Goal: Task Accomplishment & Management: Complete application form

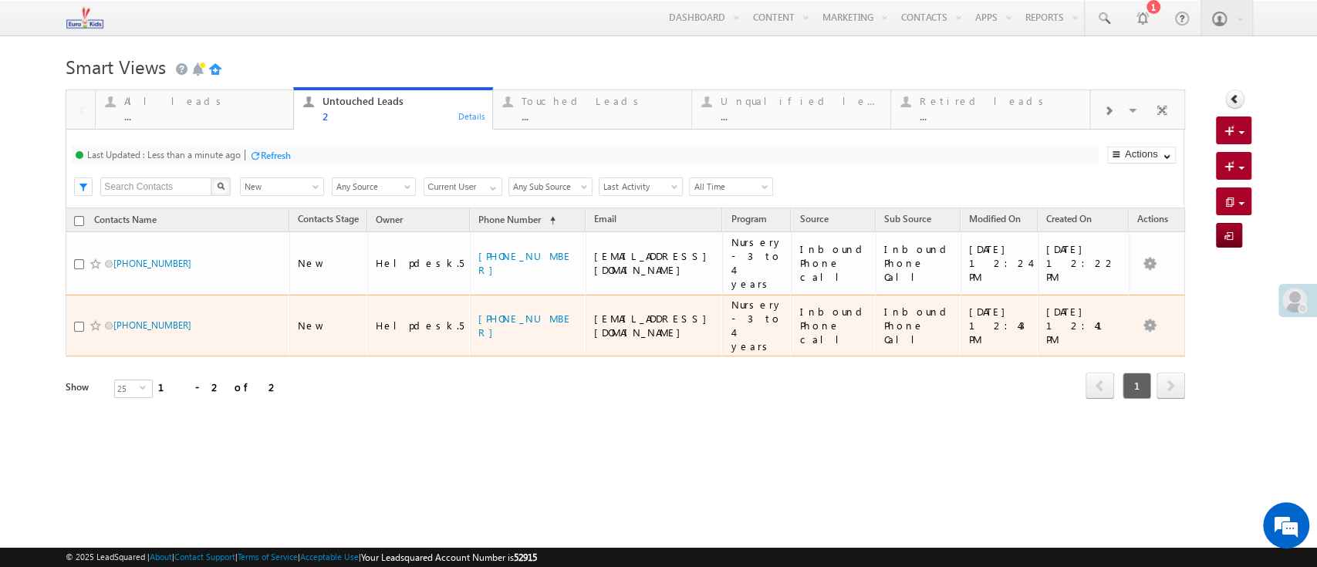
click at [610, 295] on td "[EMAIL_ADDRESS][DOMAIN_NAME]" at bounding box center [654, 326] width 137 height 63
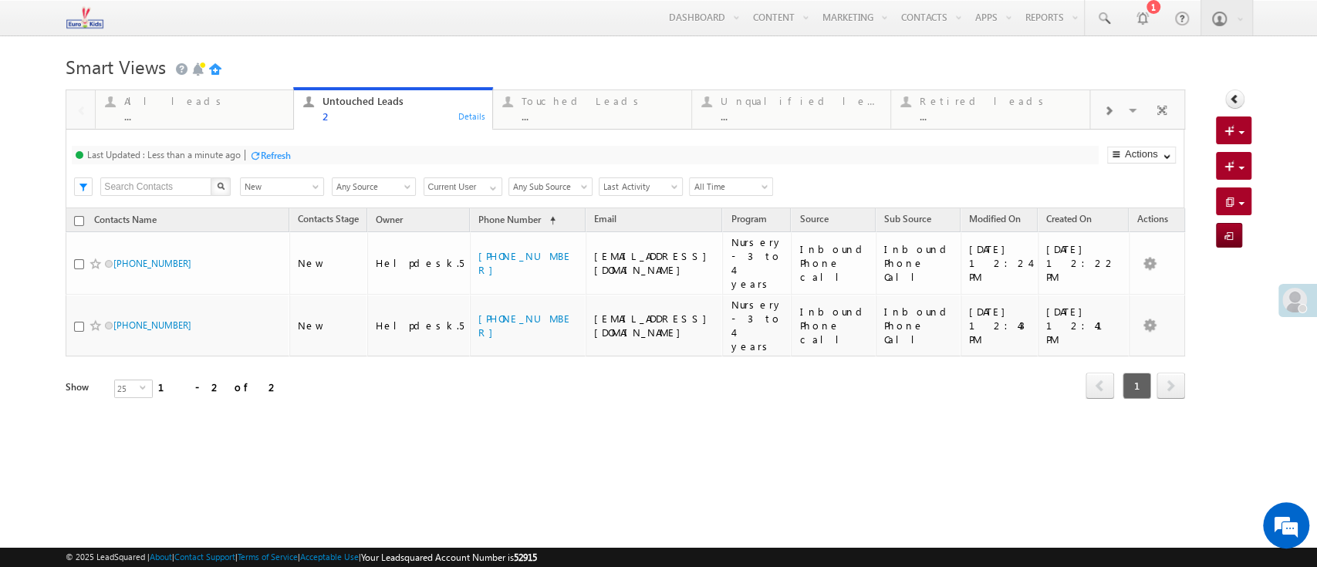
click at [598, 151] on div "Last Updated : Less than a minute ago Refresh Refreshing..." at bounding box center [585, 155] width 1026 height 19
click at [826, 153] on div "Last Updated : Less than a minute ago Refresh Refreshing..." at bounding box center [585, 155] width 1026 height 19
drag, startPoint x: 644, startPoint y: 455, endPoint x: 772, endPoint y: 15, distance: 457.4
click at [644, 454] on html "Menu Helpdesk.5 helpd esk.5 @euro kidsg roup. com house Learn ing Priva" at bounding box center [658, 240] width 1317 height 481
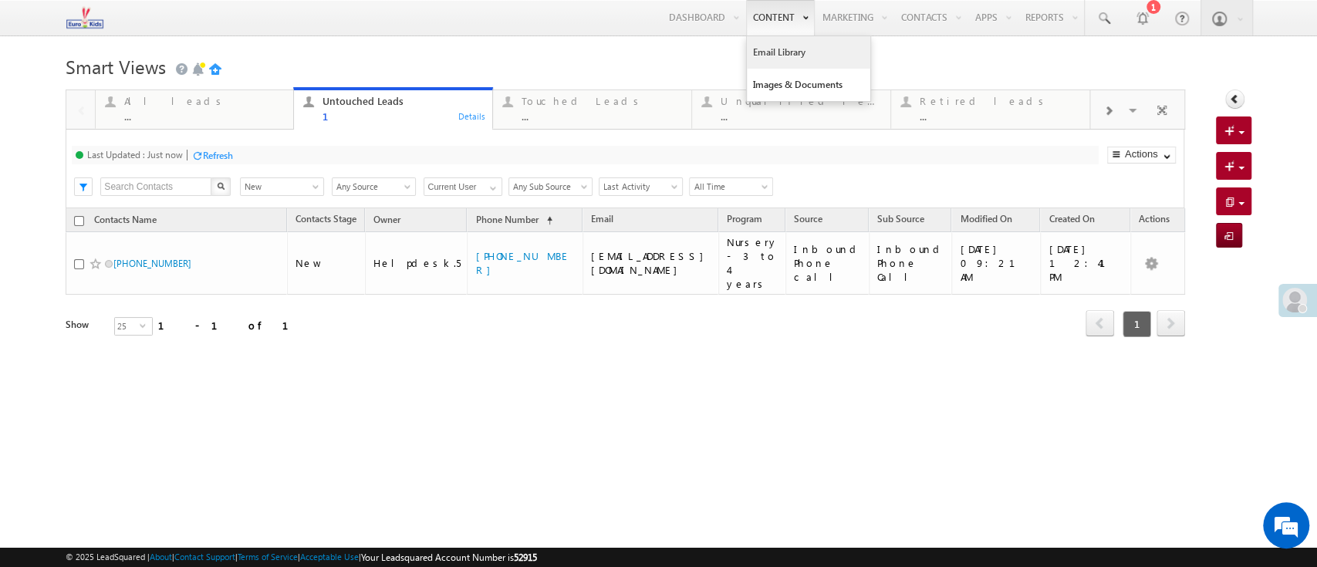
click at [749, 52] on link "Email Library" at bounding box center [808, 52] width 123 height 32
click at [95, 22] on img at bounding box center [85, 17] width 38 height 27
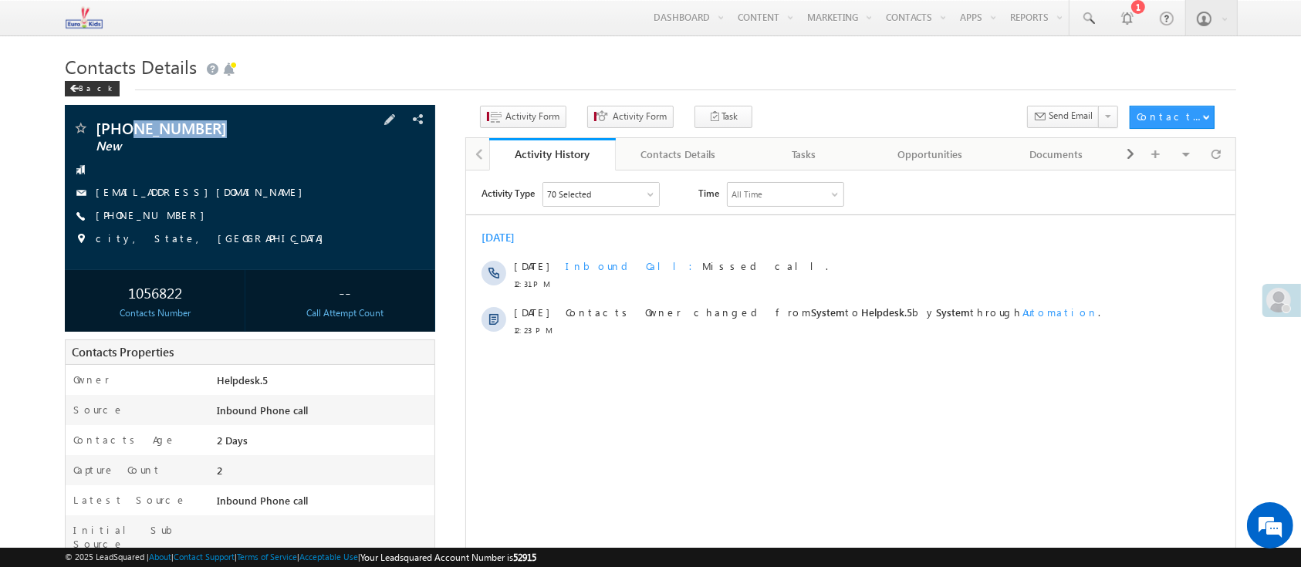
drag, startPoint x: 241, startPoint y: 123, endPoint x: 131, endPoint y: 129, distance: 109.7
click at [131, 129] on span "[PHONE_NUMBER]" at bounding box center [211, 127] width 231 height 15
copy span "9717757622"
click at [510, 123] on span "Activity Form" at bounding box center [533, 117] width 54 height 14
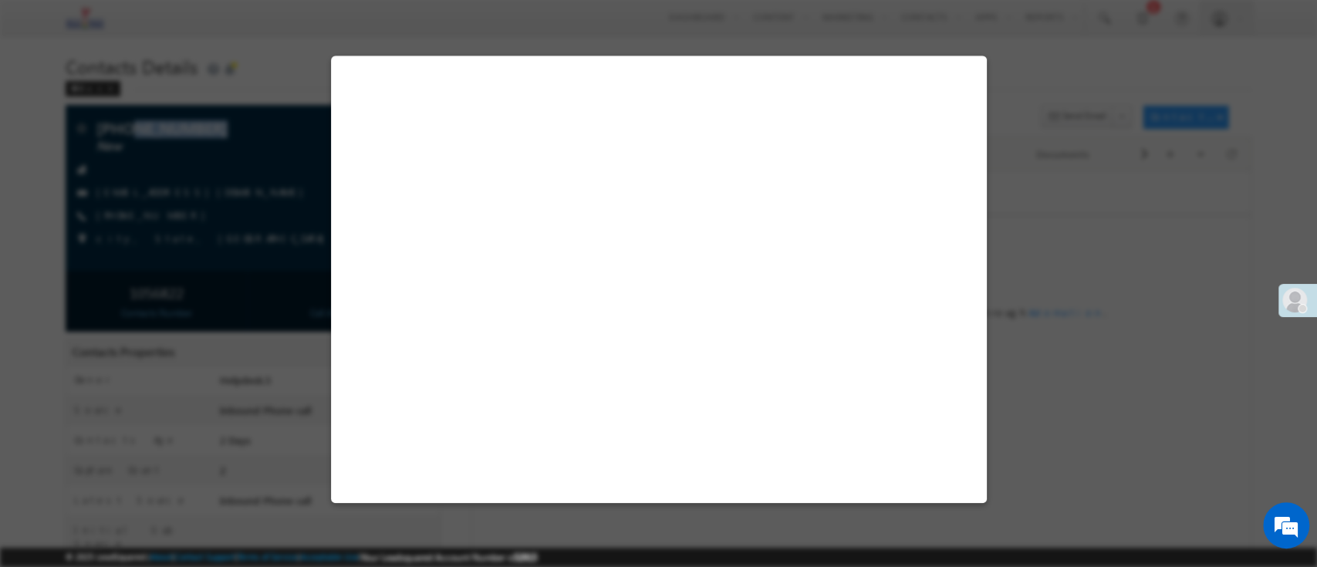
select select "Admissions"
select select "Inbound Phone call"
select select "Inbound Phone Call"
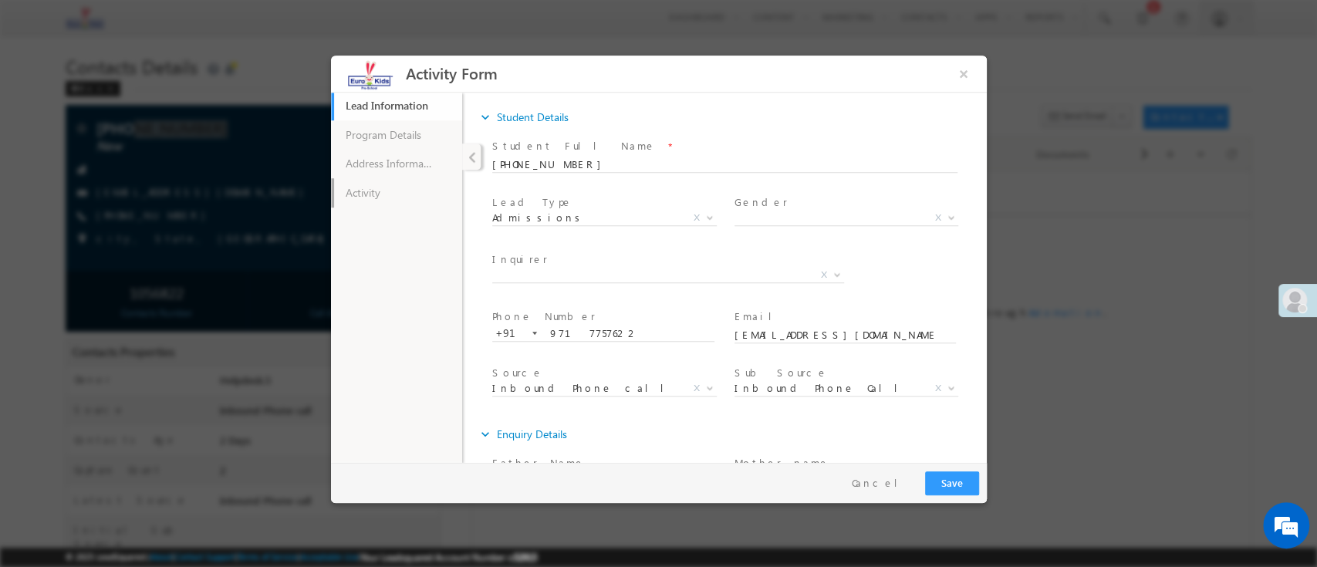
click at [418, 201] on link "Activity" at bounding box center [395, 192] width 131 height 29
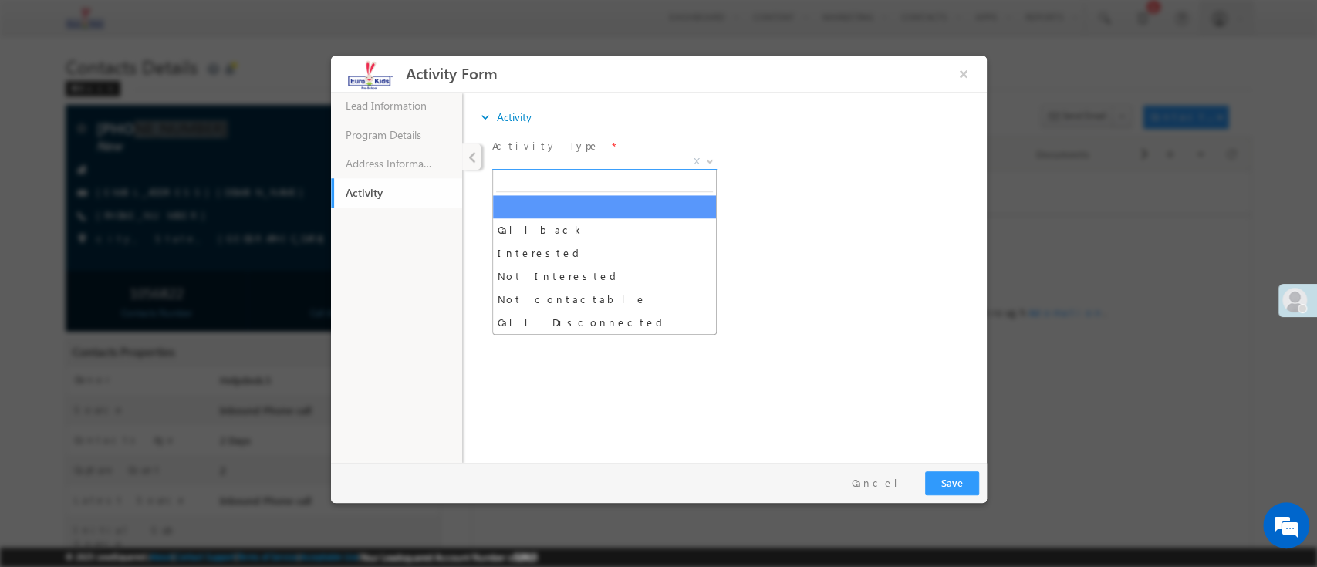
click at [542, 163] on span "X" at bounding box center [604, 161] width 225 height 15
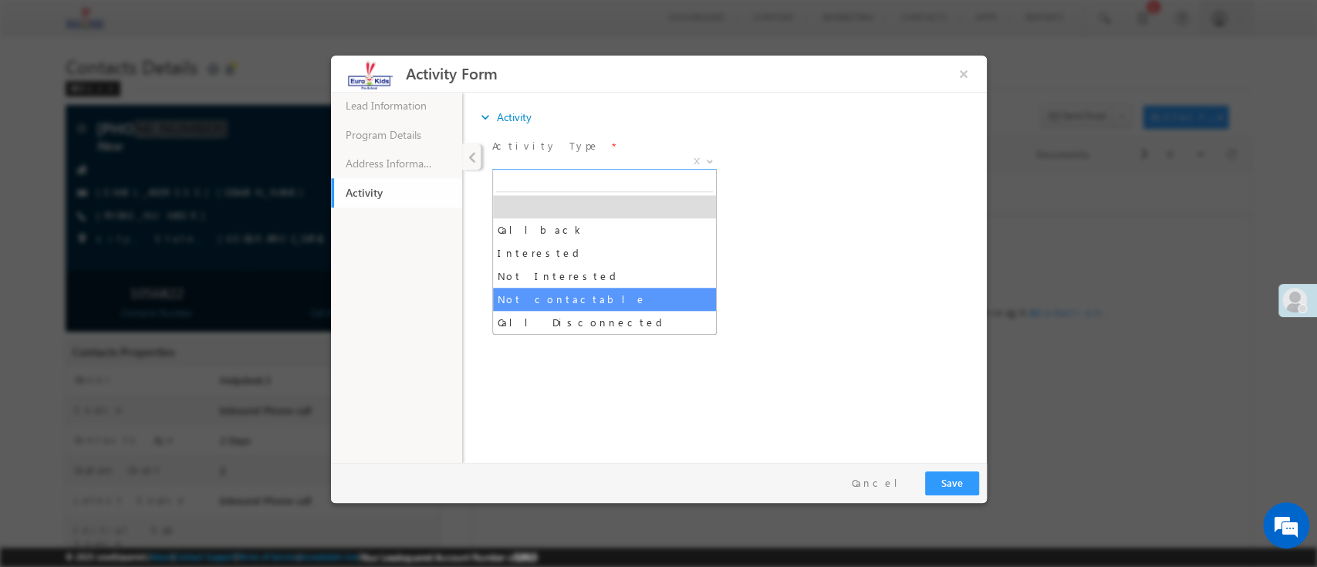
select select "Not contactable"
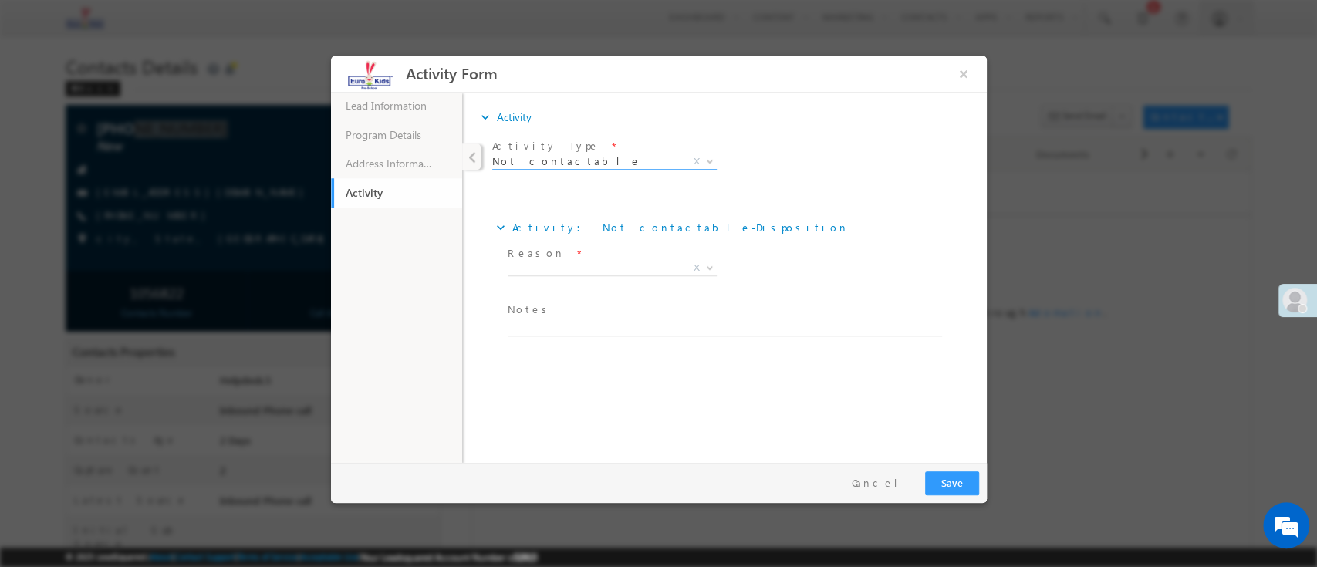
click at [574, 259] on span "Reason *" at bounding box center [611, 253] width 209 height 17
click at [584, 254] on span "Reason *" at bounding box center [611, 253] width 209 height 17
click at [584, 266] on span "X" at bounding box center [611, 267] width 209 height 15
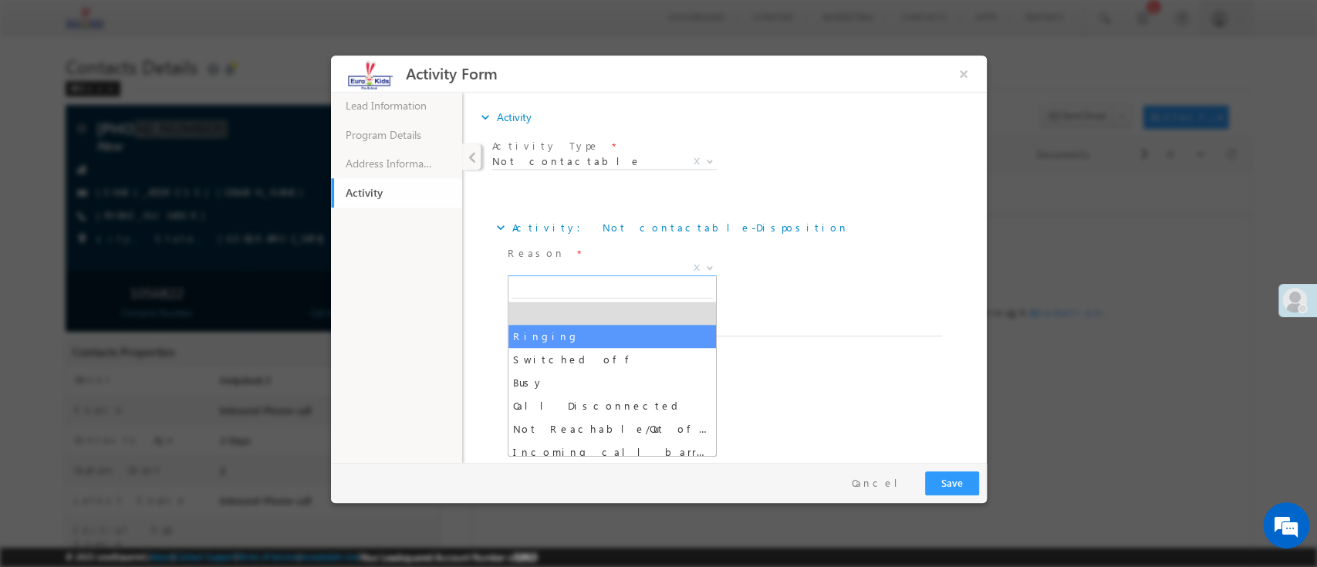
select select "Ringing"
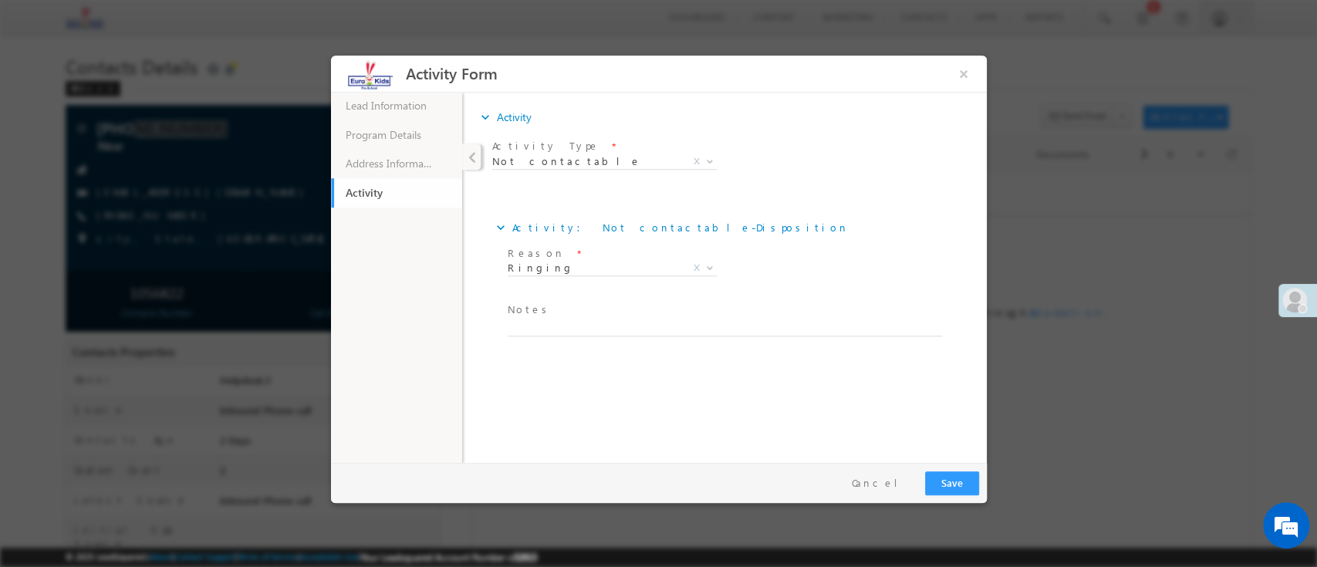
drag, startPoint x: 809, startPoint y: 282, endPoint x: 964, endPoint y: 462, distance: 236.9
click at [810, 283] on div "Reason * Ringing Switched off Busy Call Disconnected Not Reachable/Out of cover…" at bounding box center [737, 270] width 466 height 57
drag, startPoint x: 963, startPoint y: 485, endPoint x: 1407, endPoint y: 535, distance: 446.5
click at [963, 486] on button "Save" at bounding box center [952, 483] width 54 height 24
click at [1087, 481] on div at bounding box center [658, 283] width 1317 height 567
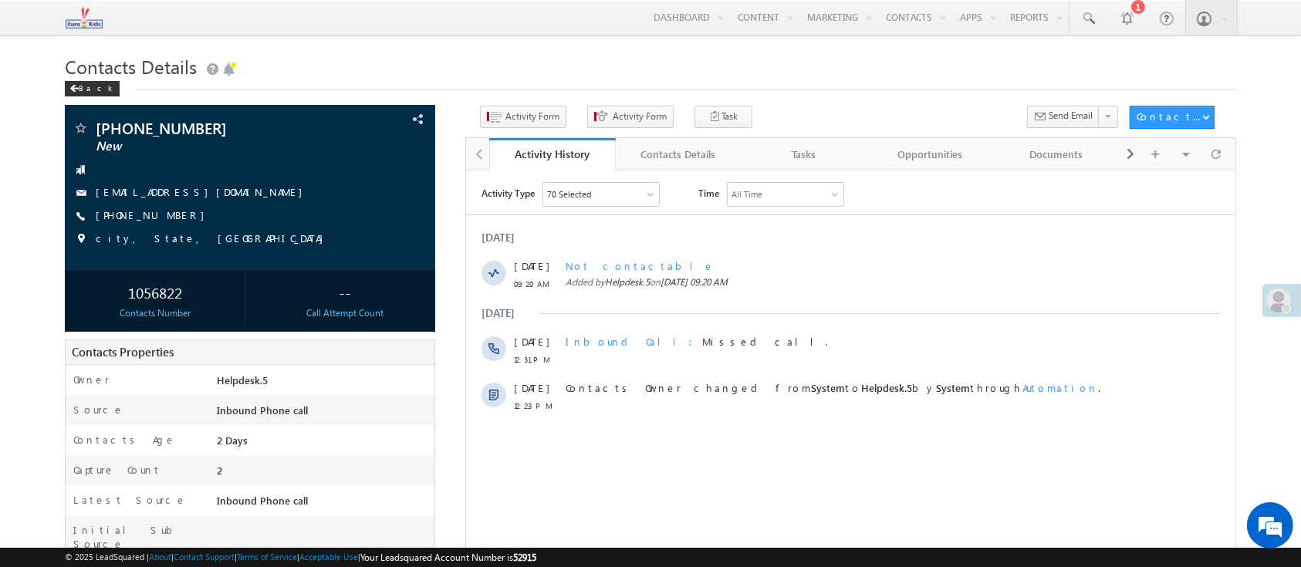
click at [789, 89] on div "Back" at bounding box center [650, 85] width 1171 height 10
click at [771, 180] on div "Activity Type 70 Selected Select All Sales Activities 1 Sales Activity Email Ac…" at bounding box center [849, 374] width 769 height 401
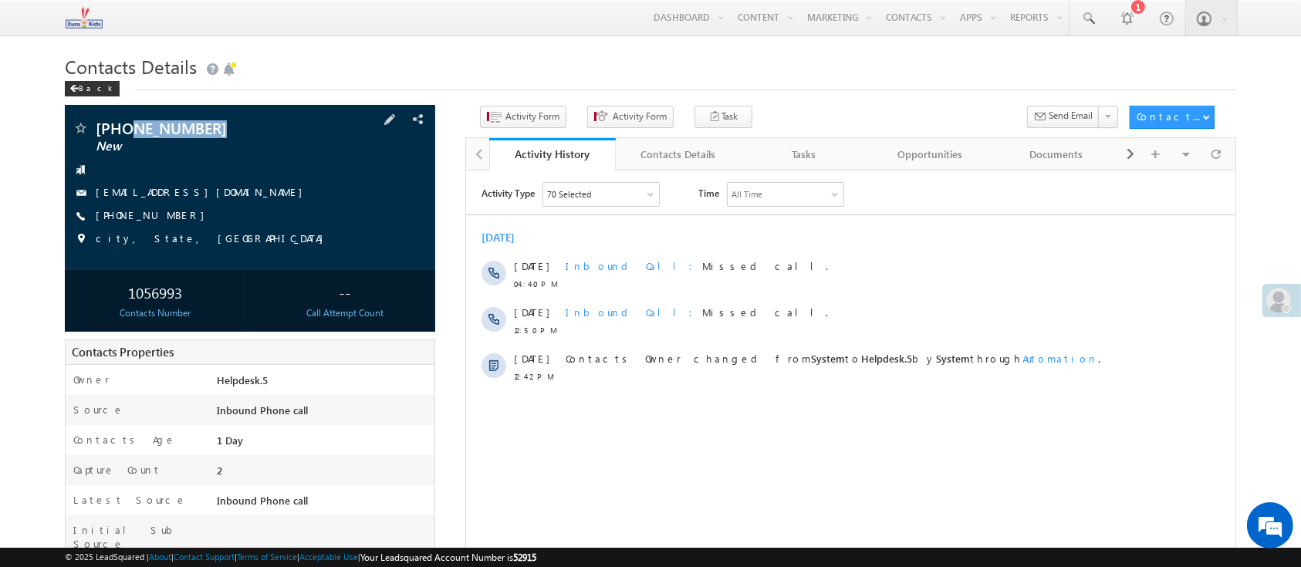
drag, startPoint x: 242, startPoint y: 131, endPoint x: 131, endPoint y: 132, distance: 111.1
click at [131, 132] on span "[PHONE_NUMBER]" at bounding box center [211, 127] width 231 height 15
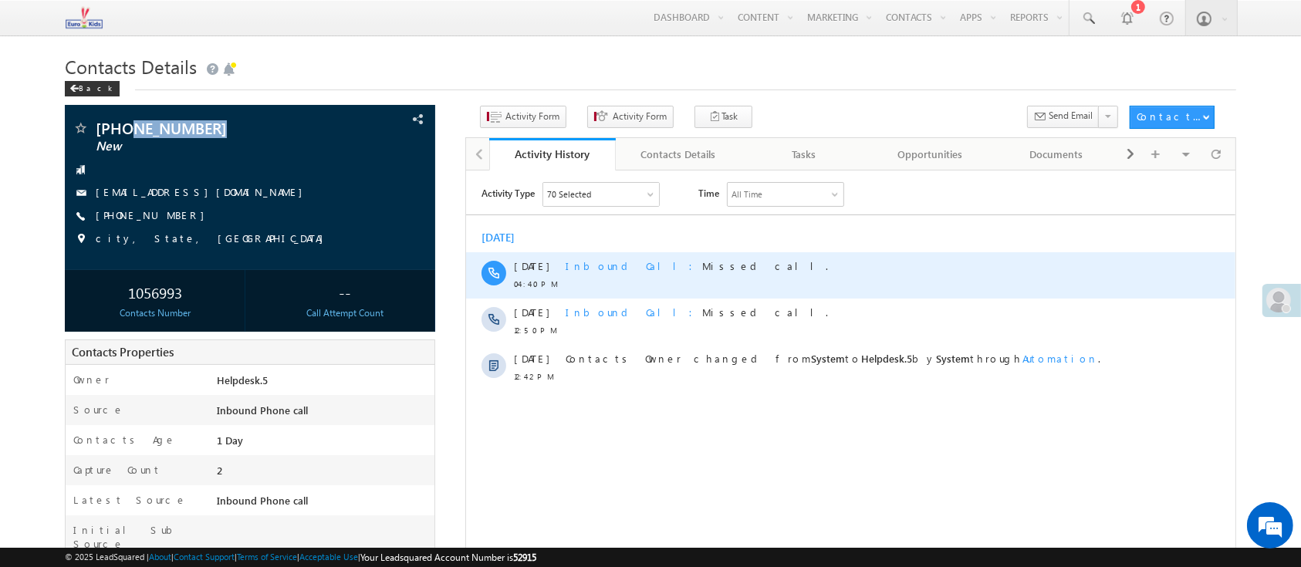
copy span "9899481202"
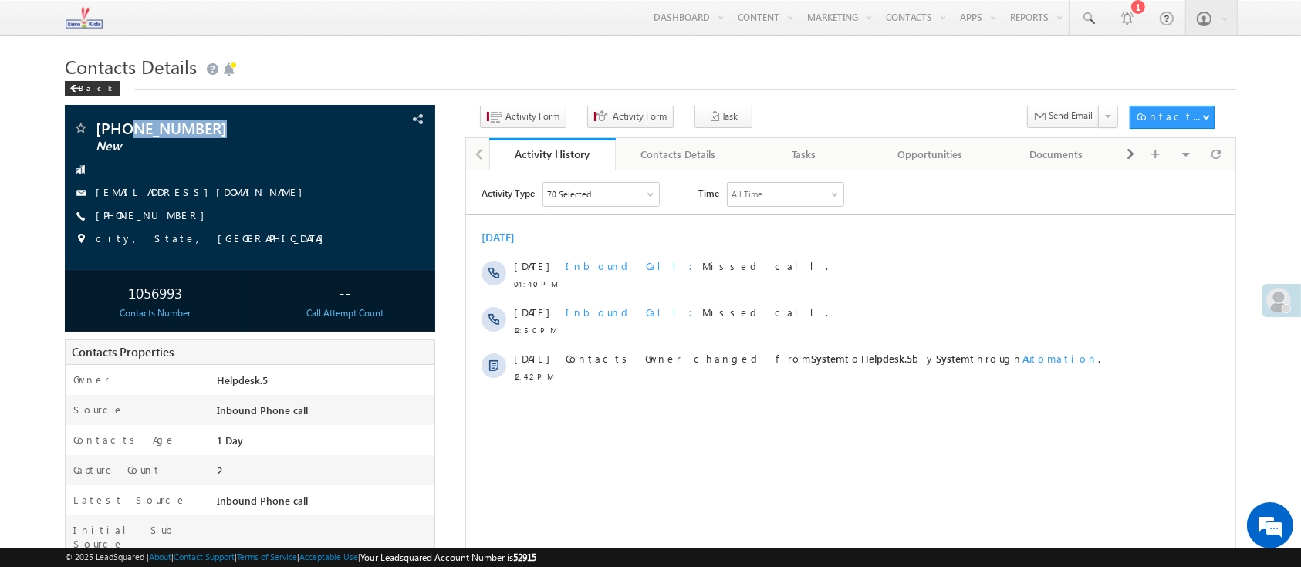
copy span "9899481202"
click at [525, 127] on button "Activity Form" at bounding box center [523, 117] width 86 height 22
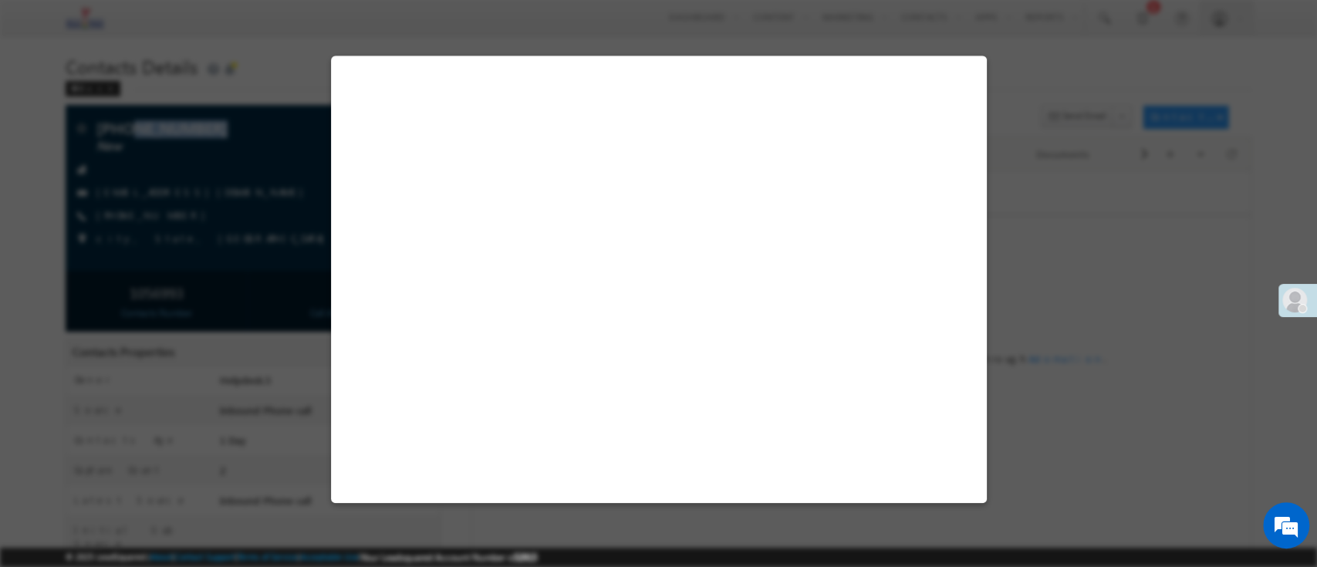
select select "Admissions"
select select "Inbound Phone call"
select select "Inbound Phone Call"
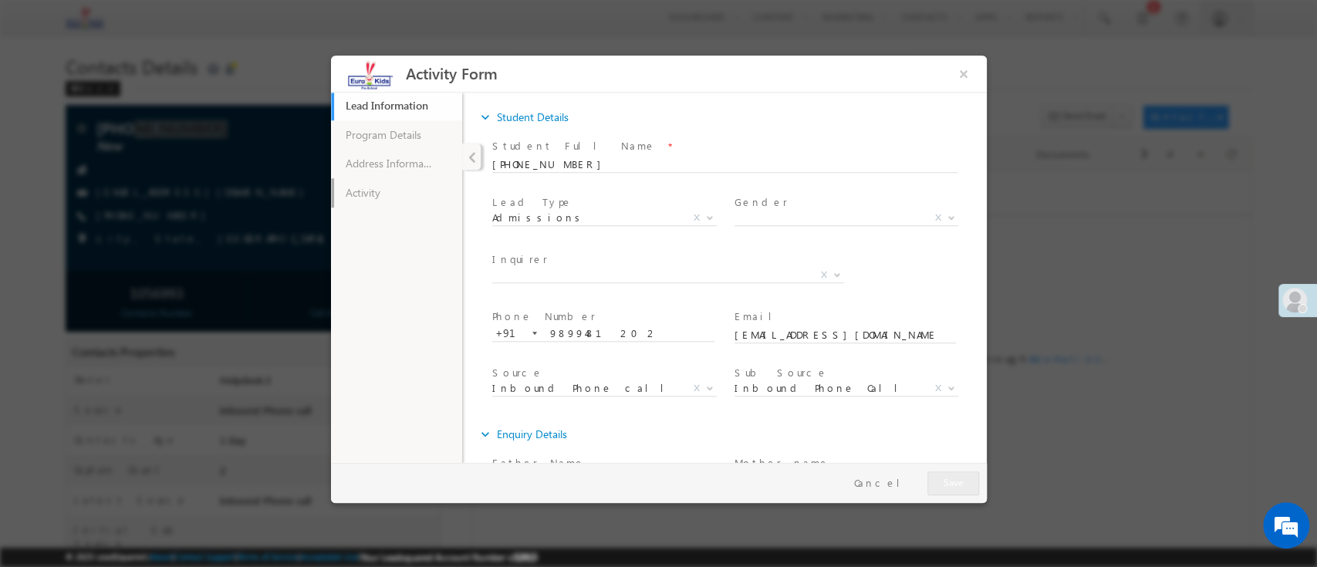
click at [424, 196] on link "Activity" at bounding box center [395, 192] width 131 height 29
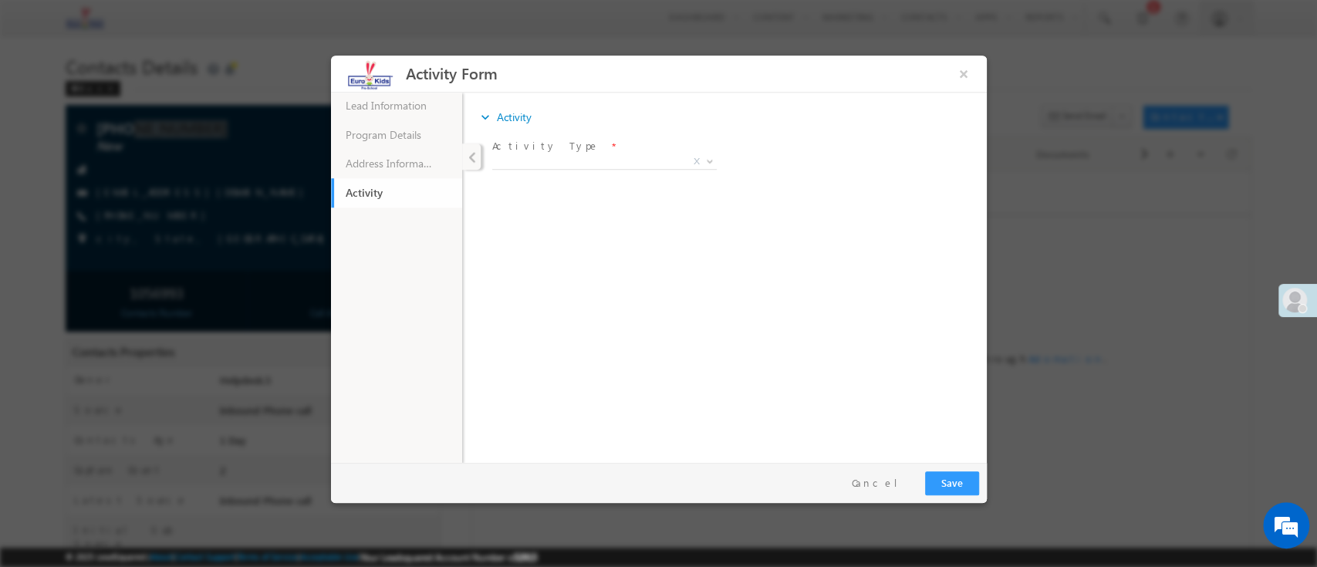
click at [564, 164] on span "X" at bounding box center [604, 161] width 225 height 15
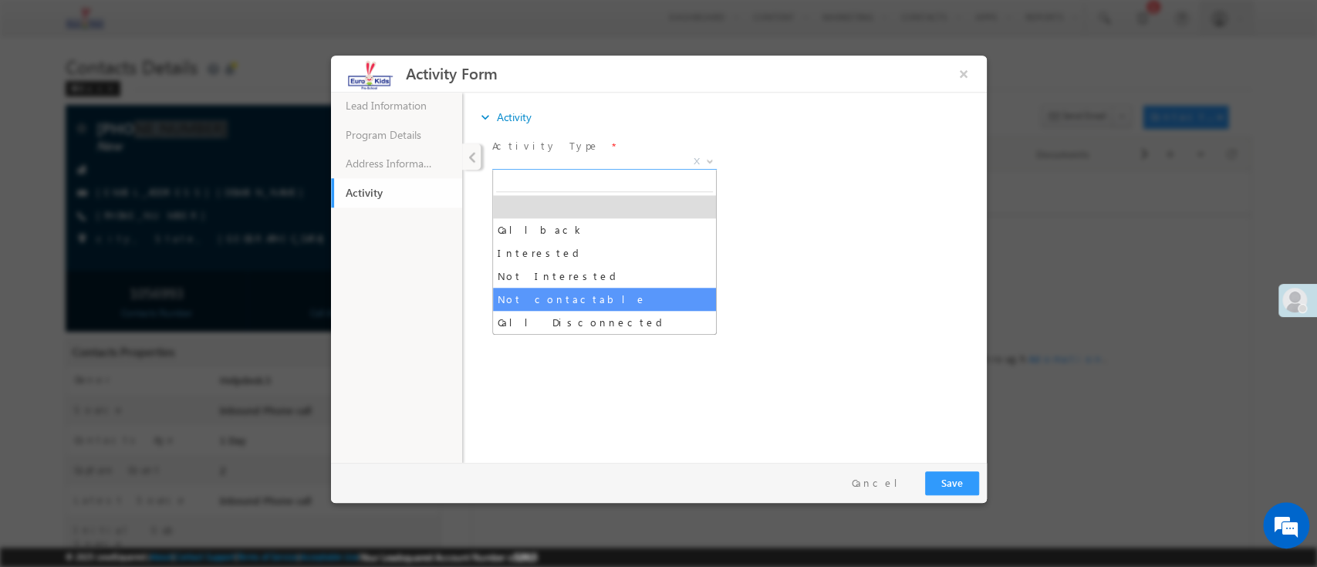
select select "Not contactable"
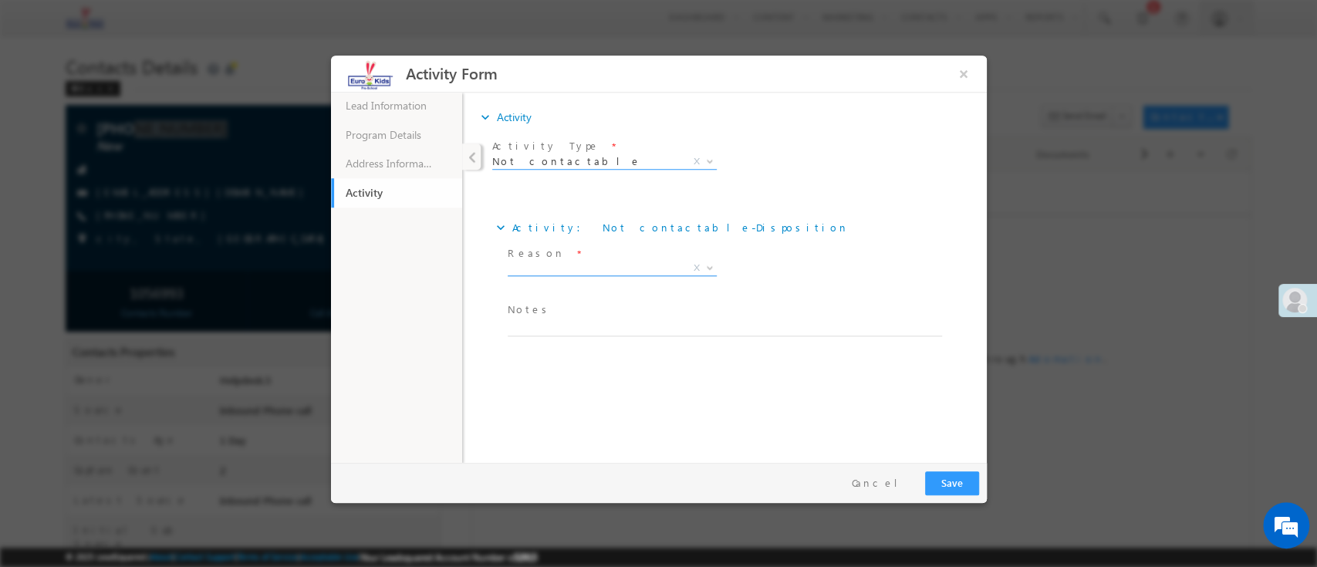
click at [569, 260] on span "X" at bounding box center [611, 267] width 209 height 15
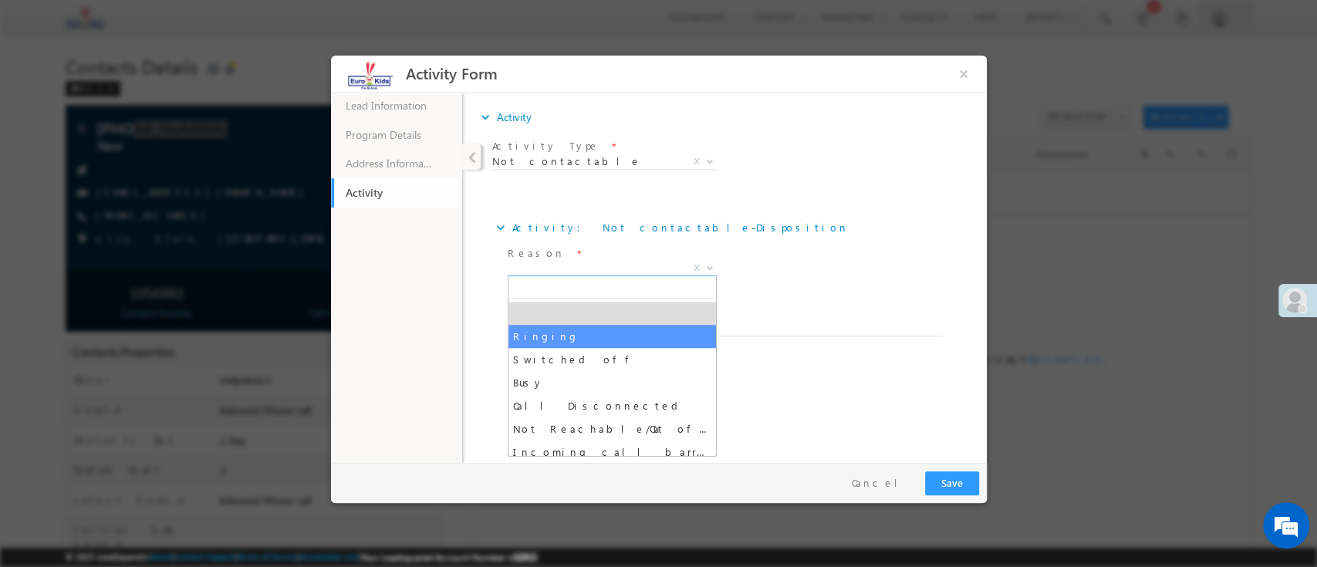
select select "Ringing"
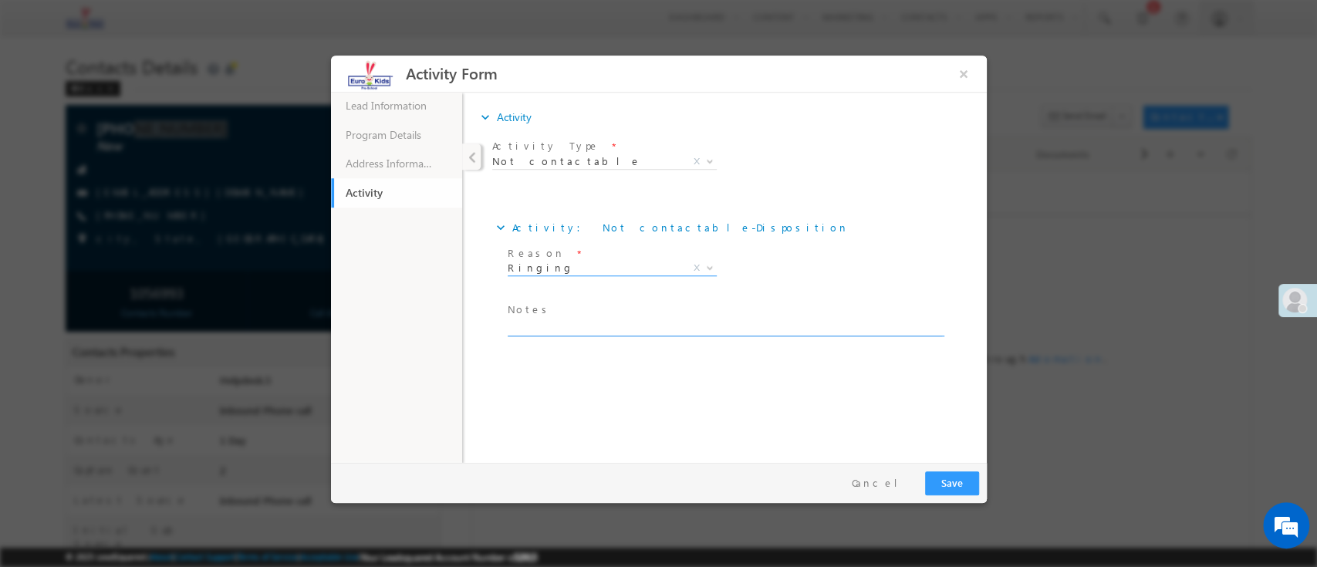
drag, startPoint x: 944, startPoint y: 286, endPoint x: 942, endPoint y: 378, distance: 92.6
click at [945, 288] on div "Reason * Ringing Switched off Busy Call Disconnected Not Reachable/Out of cover…" at bounding box center [737, 270] width 466 height 57
click at [953, 482] on button "Save" at bounding box center [952, 483] width 54 height 24
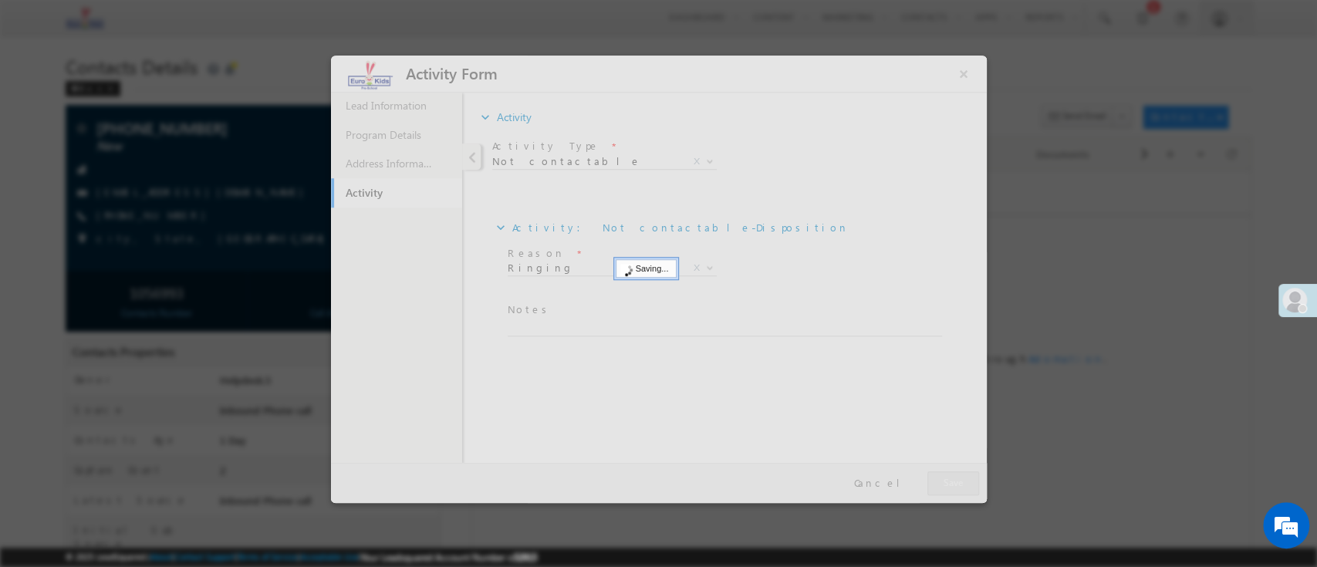
click at [1076, 472] on div at bounding box center [658, 283] width 1317 height 567
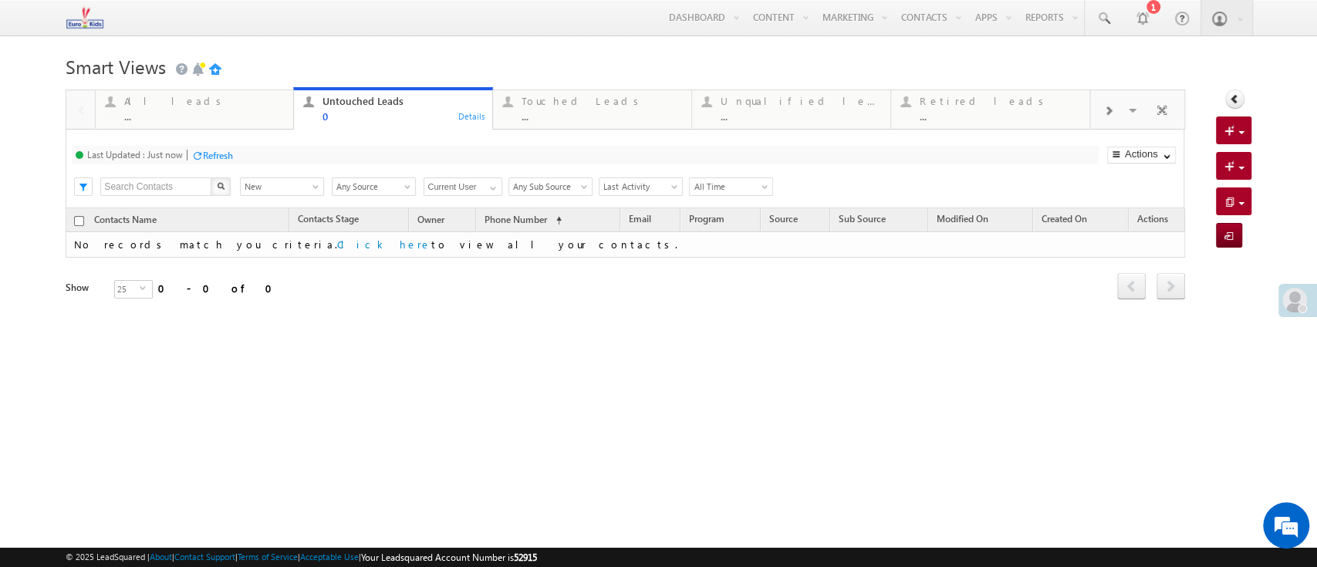
click at [414, 64] on h1 "Smart Views Getting Started" at bounding box center [658, 65] width 1185 height 30
click at [519, 112] on div "Touched Leads ... Details" at bounding box center [592, 107] width 195 height 30
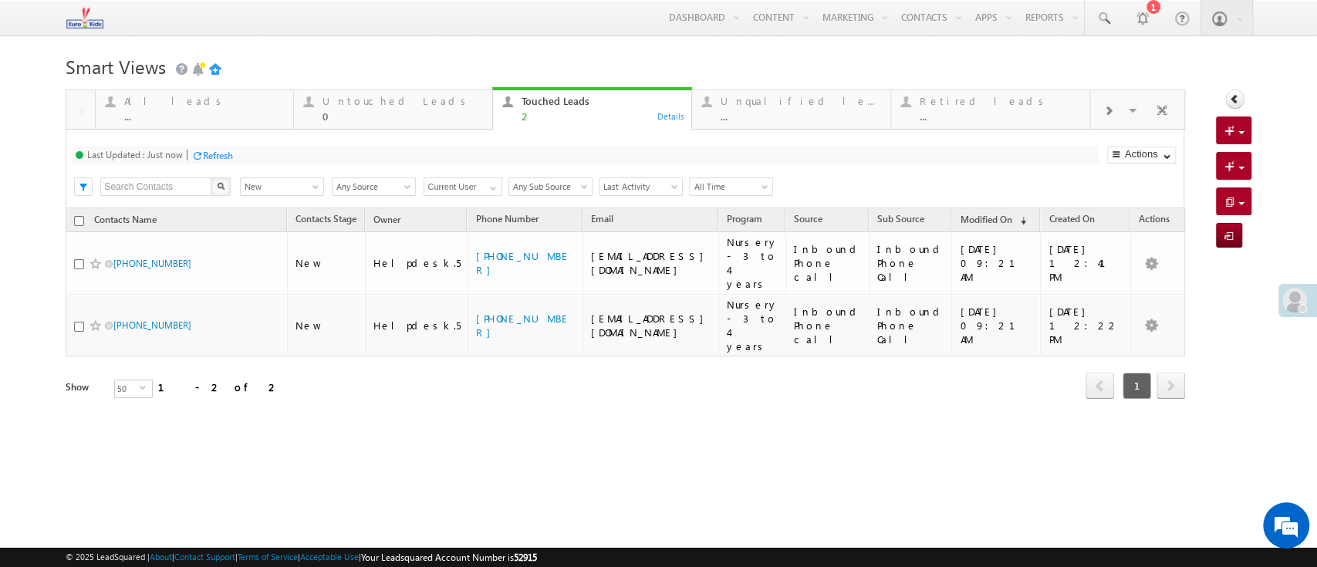
click at [549, 476] on html "Menu Helpdesk.5 helpd esk.5 @euro kidsg roup. com house Learn ing Priva" at bounding box center [658, 240] width 1317 height 481
drag, startPoint x: 812, startPoint y: 166, endPoint x: 790, endPoint y: 167, distance: 21.7
click at [811, 166] on div "Last Updated : Less than a minute ago Refresh Refreshing... Search X Contacts S…" at bounding box center [625, 169] width 1118 height 79
drag, startPoint x: 901, startPoint y: 158, endPoint x: 874, endPoint y: 158, distance: 26.2
click at [901, 158] on div "Last Updated : Just now Refresh Refreshing..." at bounding box center [585, 155] width 1026 height 19
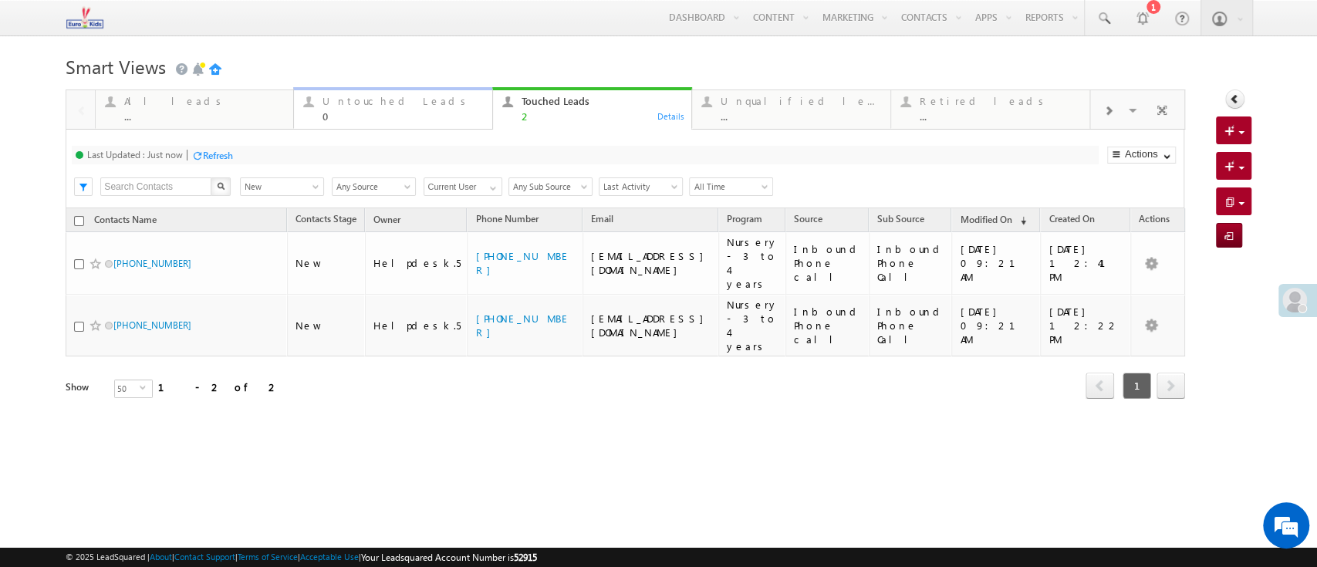
click at [339, 91] on div "All leads ... Details Untouched Leads 0 Details Touched Leads 2 Details Unquali…" at bounding box center [592, 107] width 995 height 43
click at [389, 91] on link "Untouched Leads 0 Details" at bounding box center [393, 108] width 200 height 42
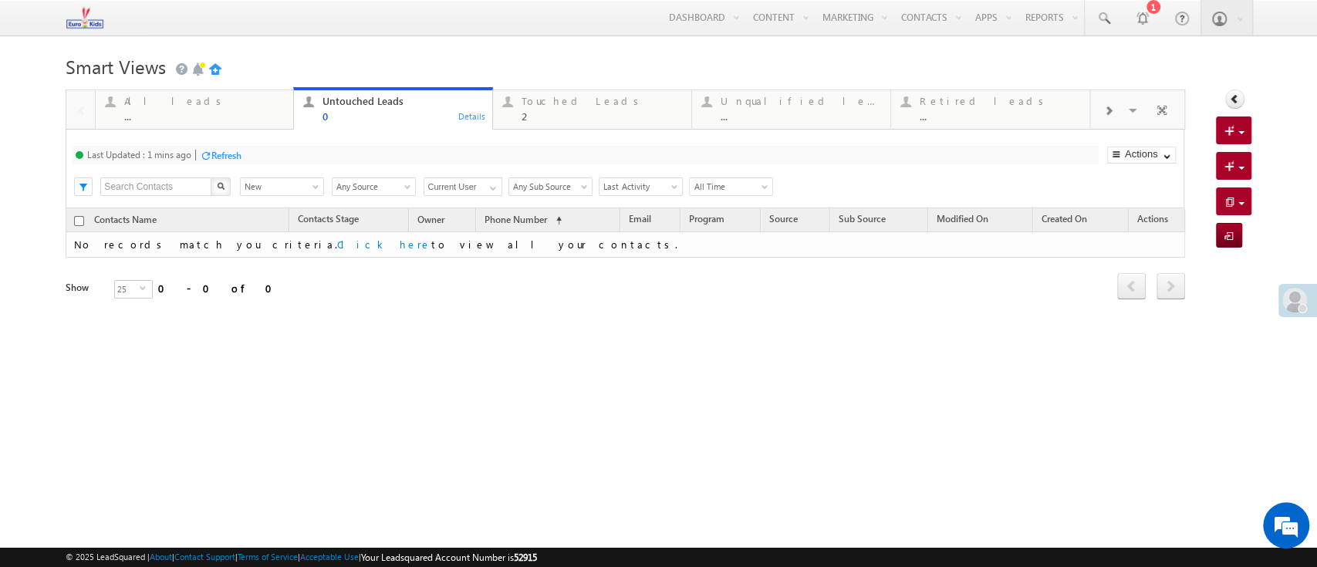
drag, startPoint x: 409, startPoint y: 63, endPoint x: 533, endPoint y: 40, distance: 125.6
click at [411, 63] on h1 "Smart Views Getting Started" at bounding box center [658, 65] width 1185 height 30
